Goal: Download file/media

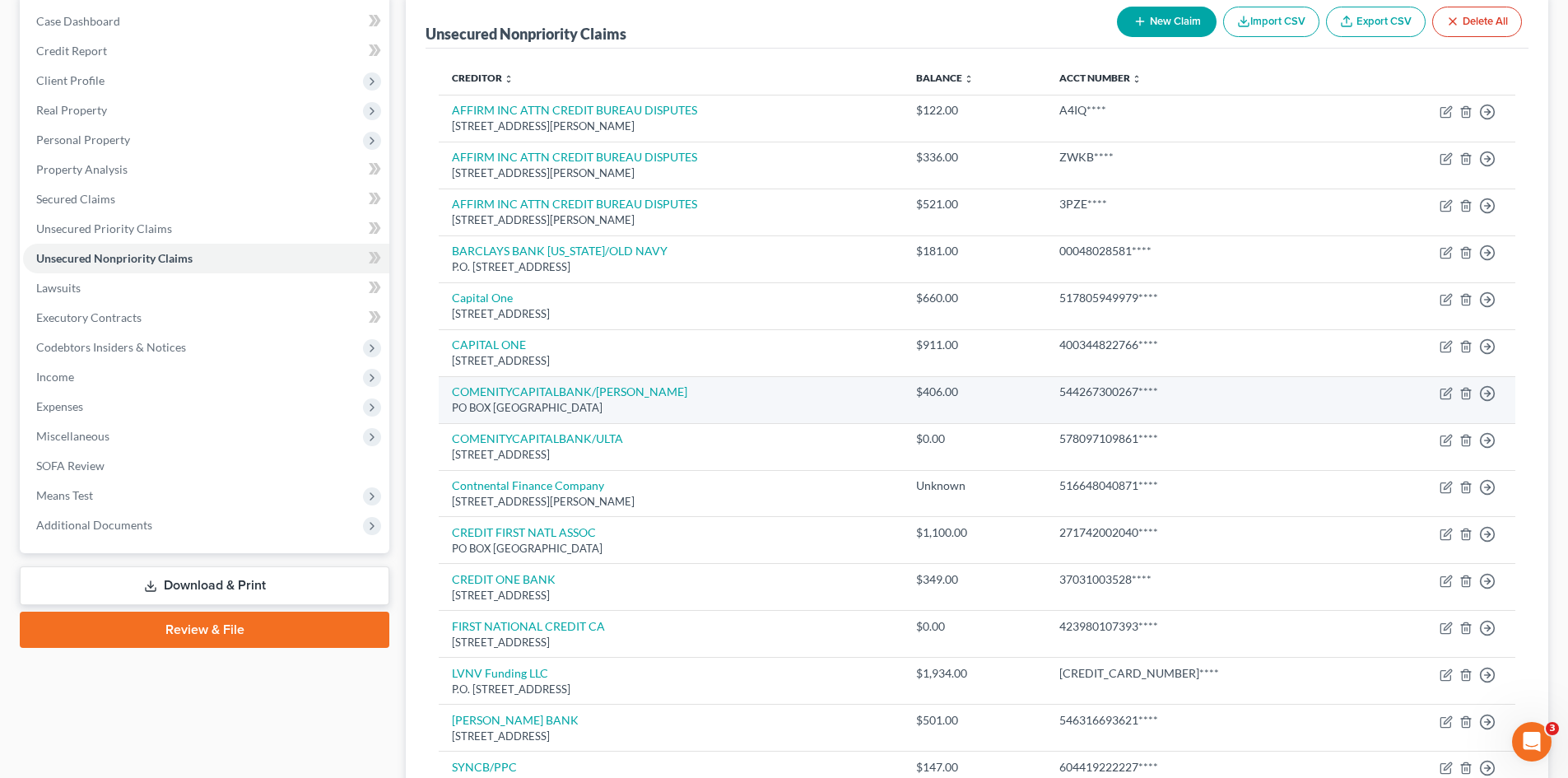
scroll to position [410, 0]
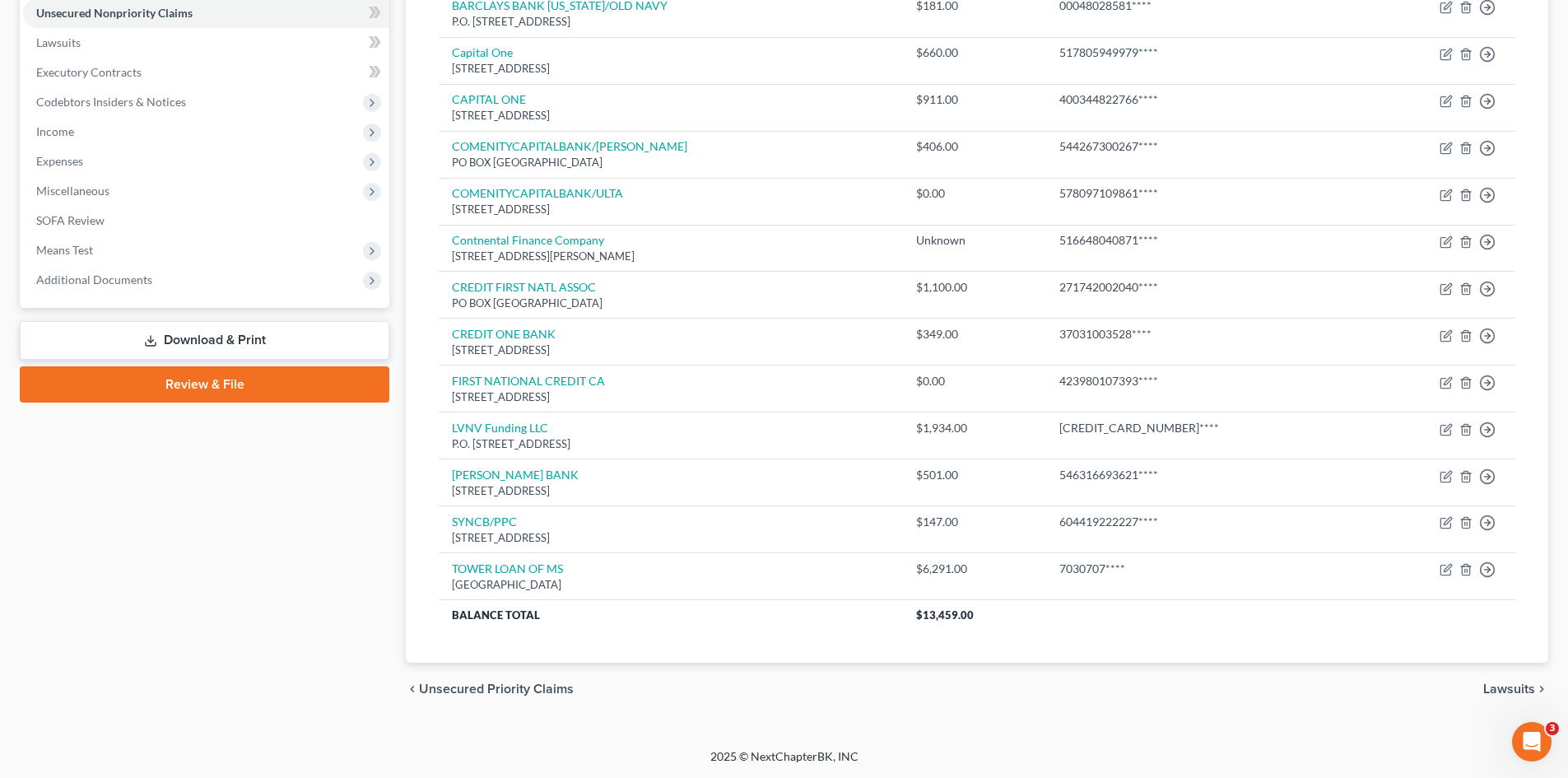
click at [210, 339] on link "Download & Print" at bounding box center [204, 341] width 370 height 39
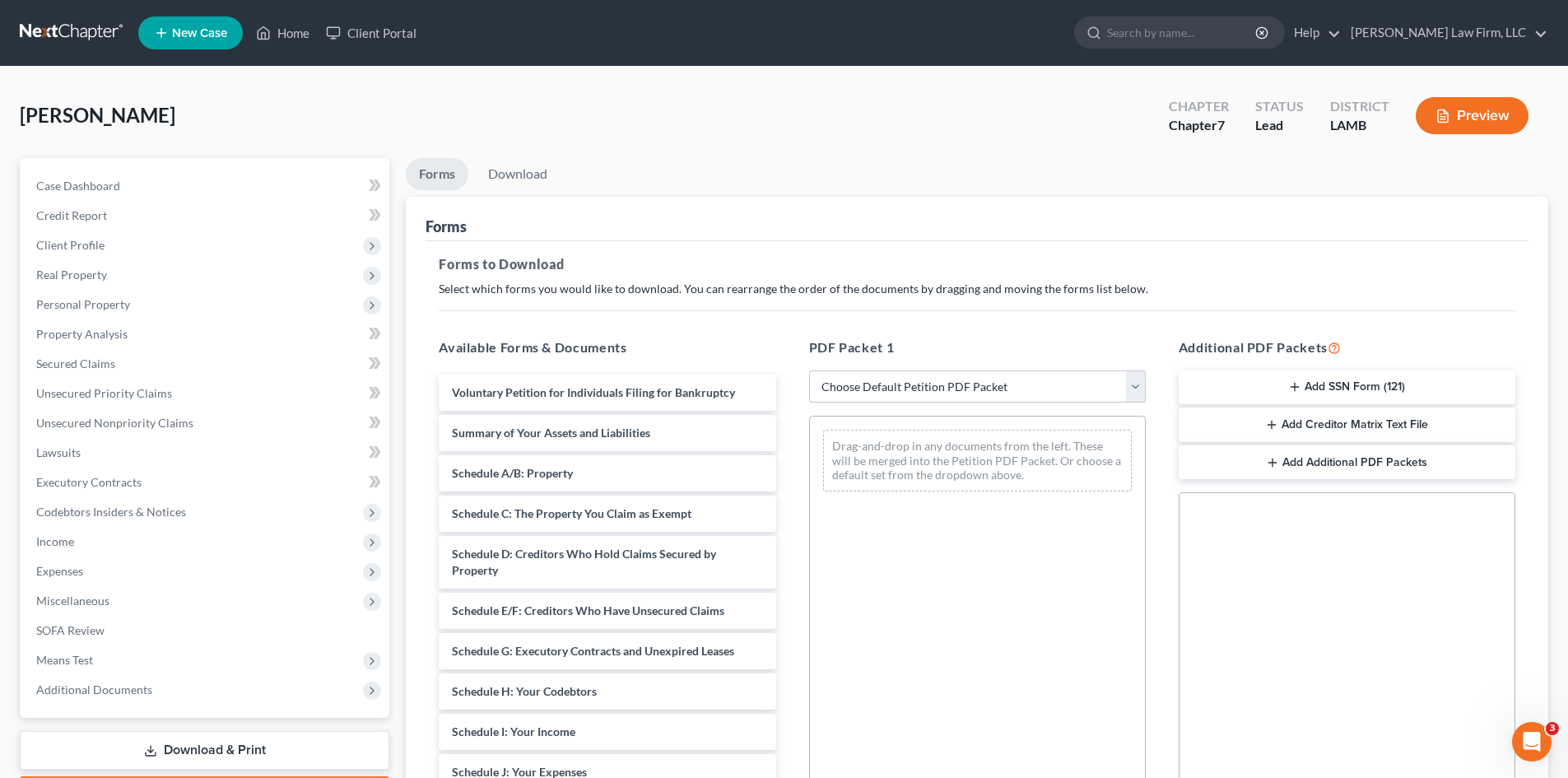
click at [1132, 388] on select "Choose Default Petition PDF Packet Complete Bankruptcy Petition (all forms and …" at bounding box center [978, 388] width 337 height 33
select select "0"
click at [810, 371] on select "Choose Default Petition PDF Packet Complete Bankruptcy Petition (all forms and …" at bounding box center [978, 388] width 337 height 33
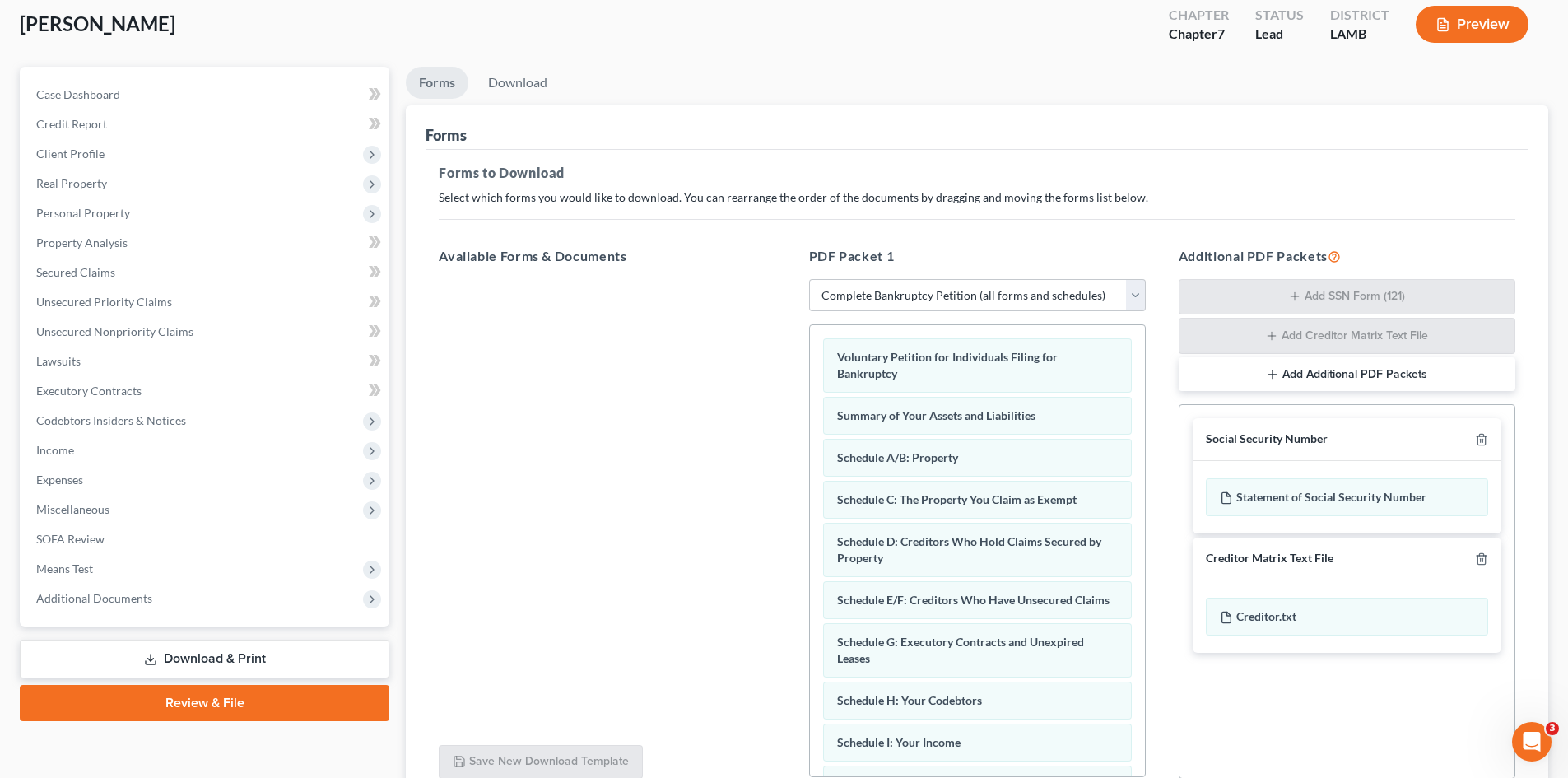
scroll to position [241, 0]
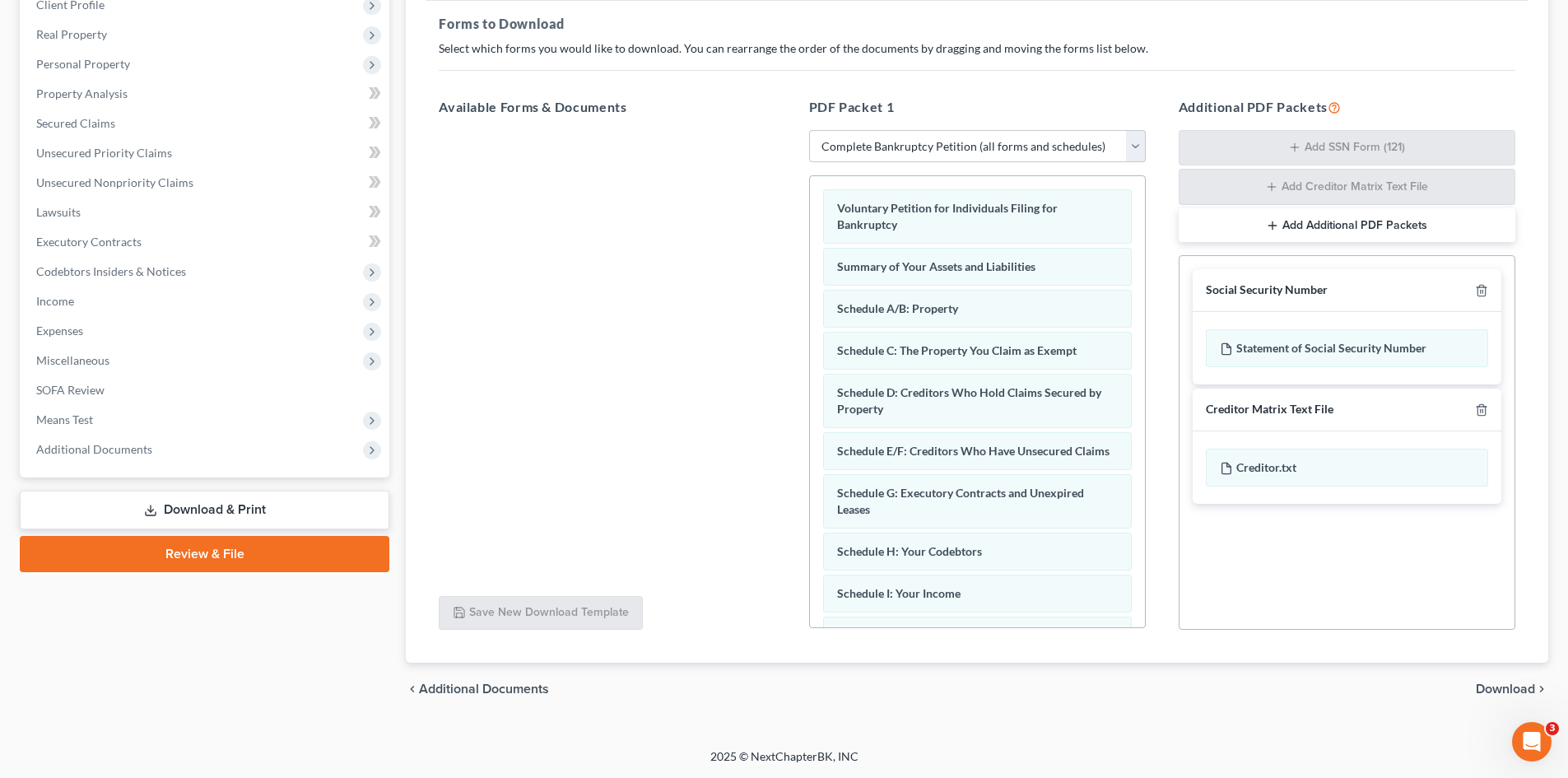
click at [1505, 690] on span "Download" at bounding box center [1506, 689] width 59 height 14
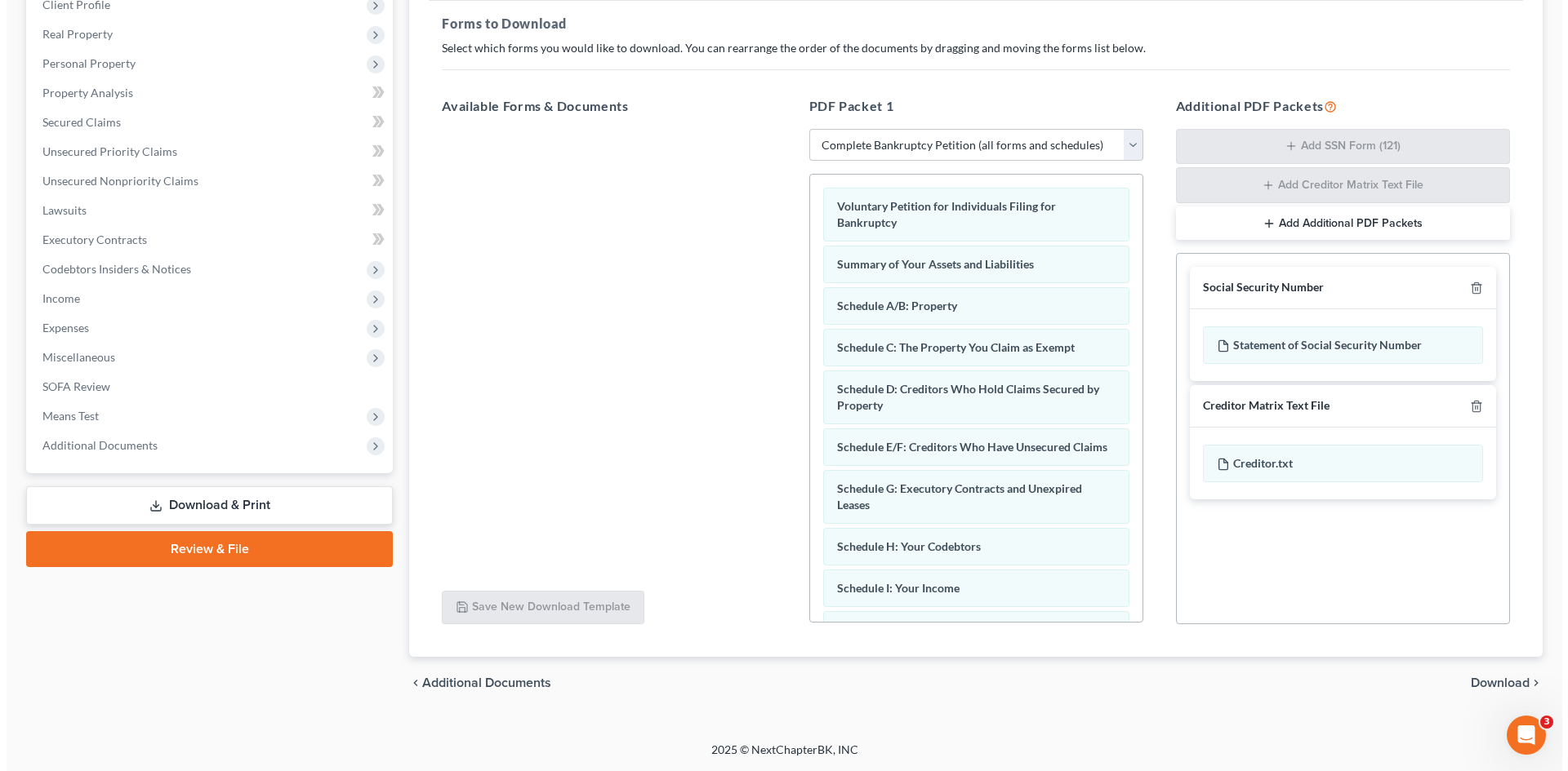
scroll to position [96, 0]
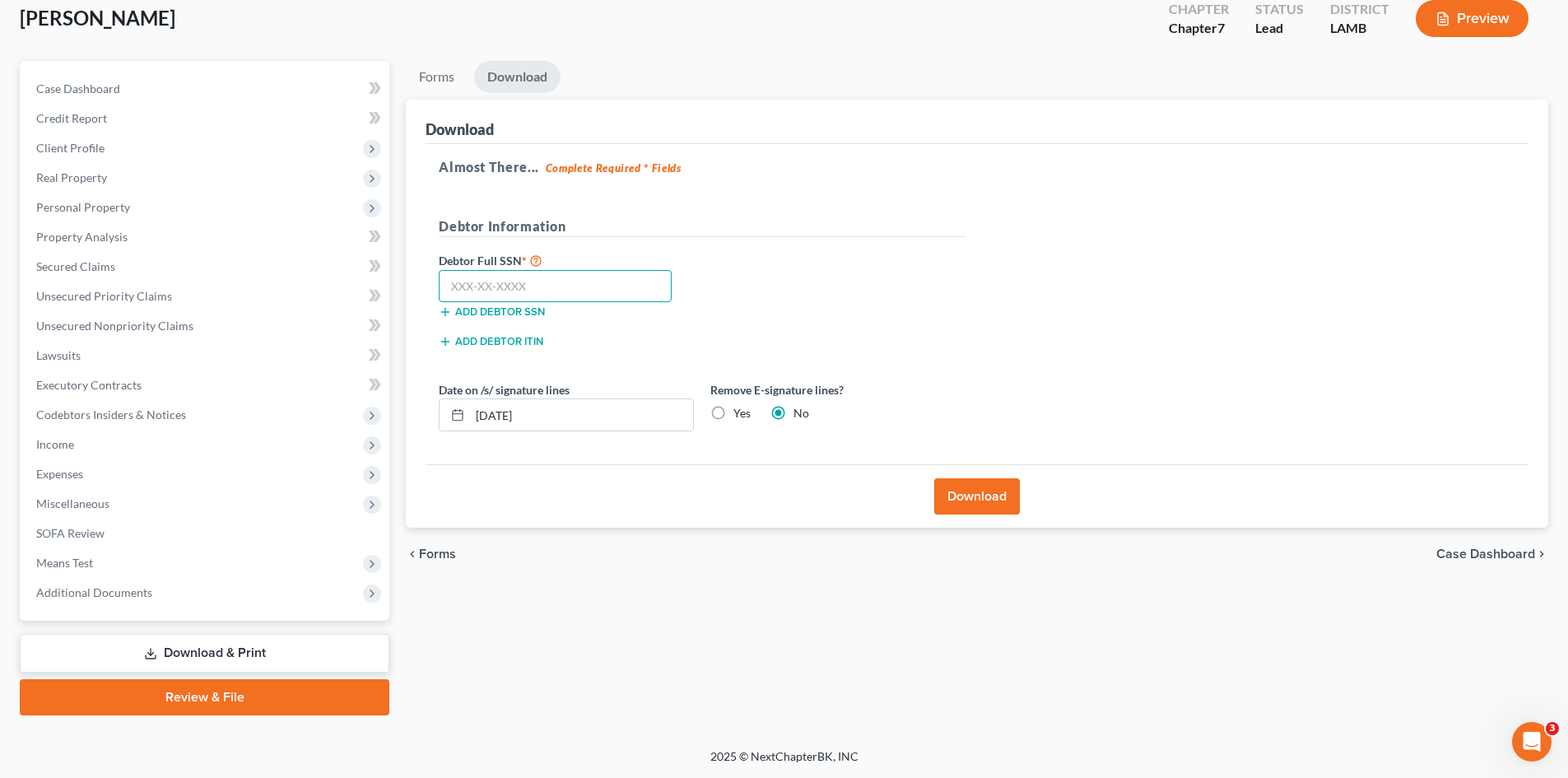
click at [579, 281] on input "text" at bounding box center [555, 286] width 233 height 33
type input "439-61-4869"
click at [998, 500] on button "Download" at bounding box center [977, 496] width 86 height 36
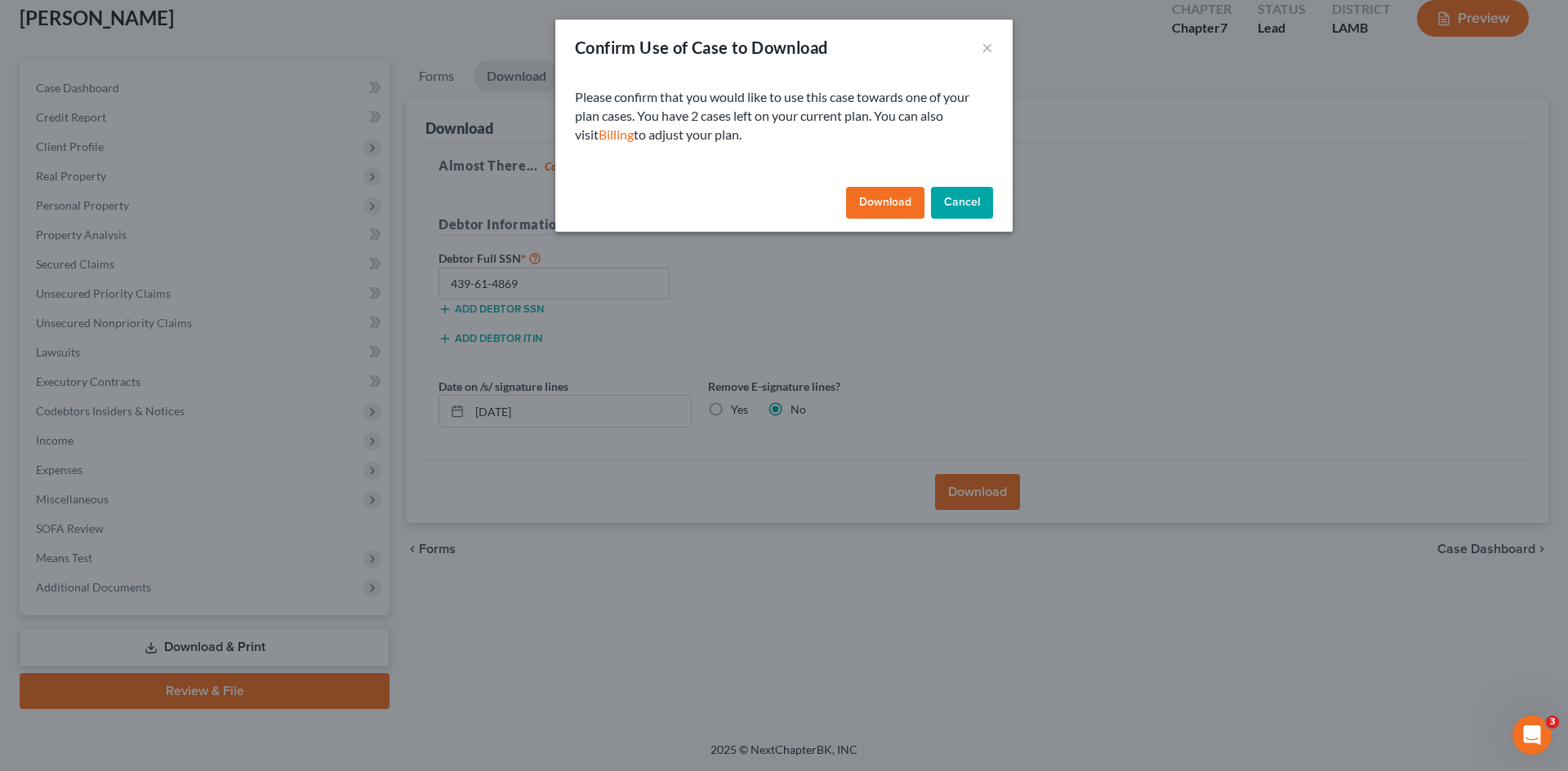
click at [857, 204] on button "Download" at bounding box center [884, 204] width 78 height 33
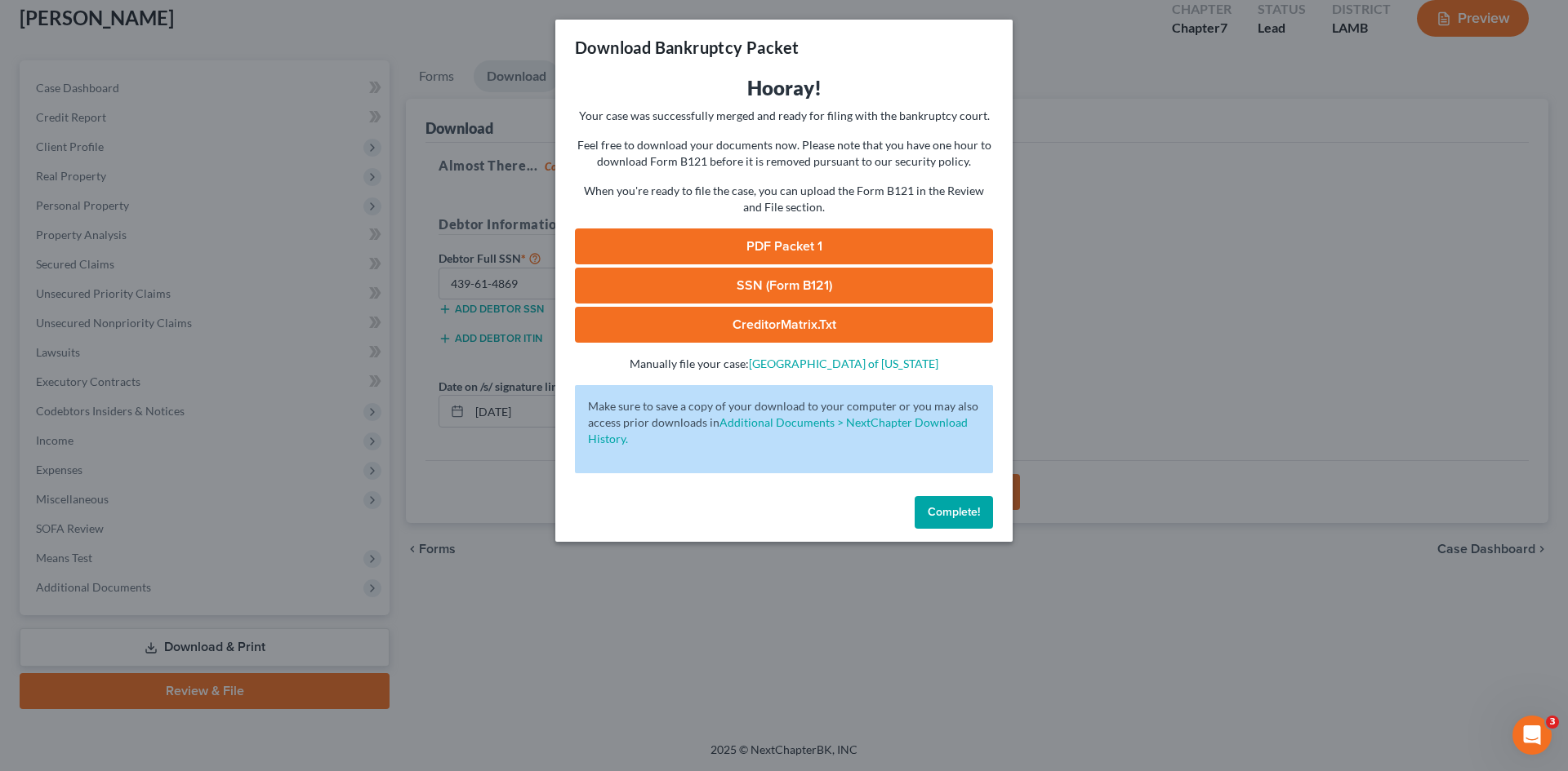
click at [843, 242] on link "PDF Packet 1" at bounding box center [784, 246] width 418 height 36
